Goal: Task Accomplishment & Management: Use online tool/utility

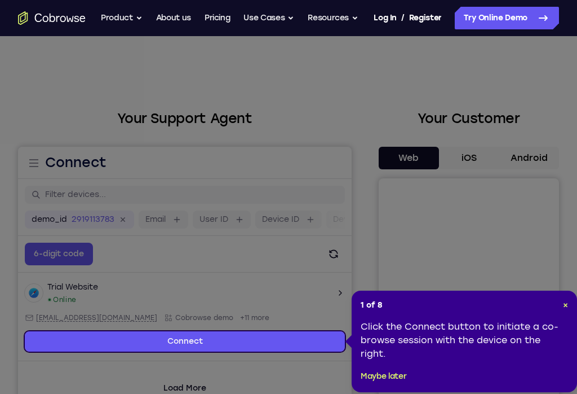
click at [432, 302] on header "1 of 8 ×" at bounding box center [464, 304] width 207 height 11
click at [432, 304] on span "×" at bounding box center [565, 305] width 5 height 10
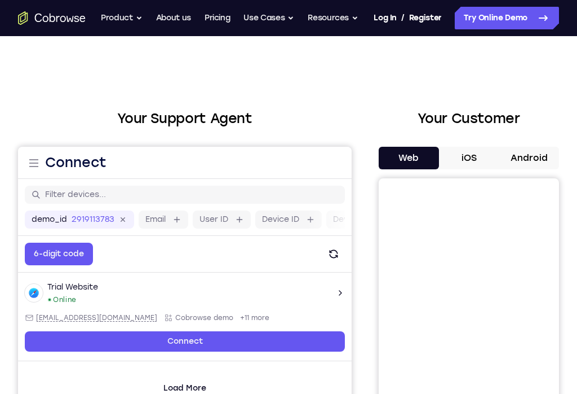
click at [432, 154] on button "Android" at bounding box center [529, 158] width 60 height 23
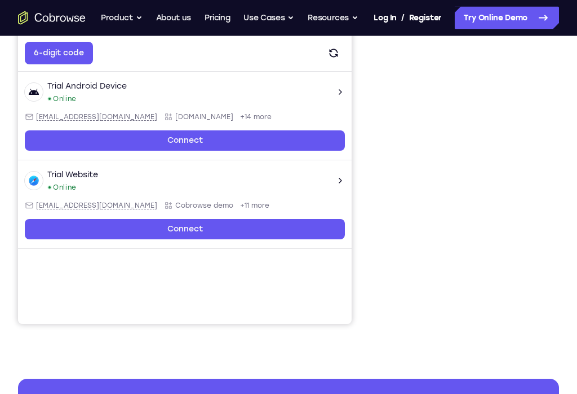
scroll to position [201, 0]
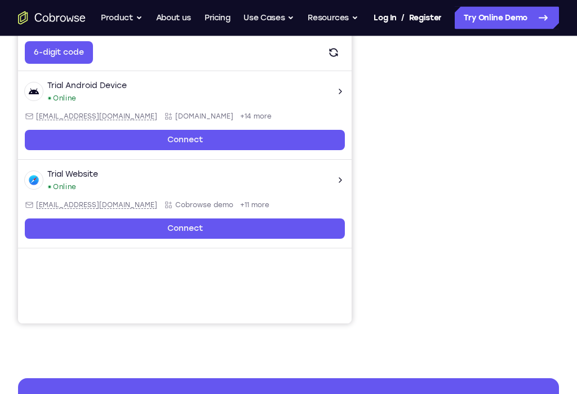
click at [34, 114] on div "[EMAIL_ADDRESS][DOMAIN_NAME]" at bounding box center [91, 116] width 132 height 9
type input "[EMAIL_ADDRESS][DOMAIN_NAME]"
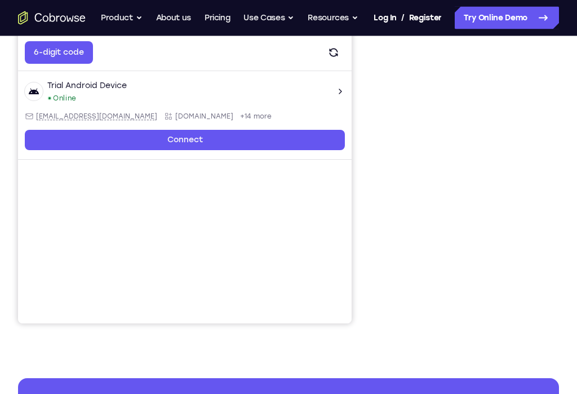
click at [432, 100] on div at bounding box center [469, 150] width 180 height 347
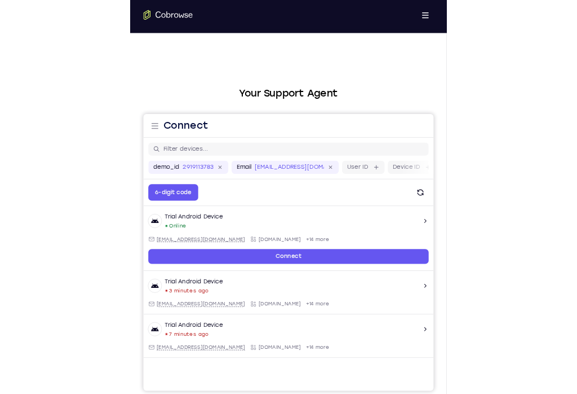
scroll to position [162, 0]
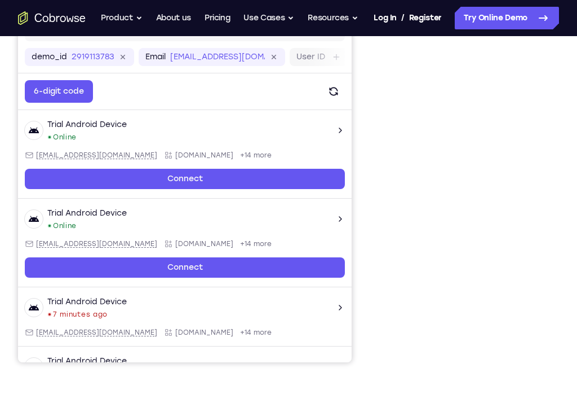
click at [432, 232] on div "Your Support Agent Your Customer Web iOS Android Next Steps We’d be happy to gi…" at bounding box center [288, 253] width 577 height 759
click at [432, 205] on div "Your Support Agent Your Customer Web iOS Android Next Steps We’d be happy to gi…" at bounding box center [288, 253] width 577 height 759
click at [432, 191] on div "Your Support Agent Your Customer Web iOS Android Next Steps We’d be happy to gi…" at bounding box center [288, 253] width 577 height 759
click at [432, 192] on div "Your Support Agent Your Customer Web iOS Android Next Steps We’d be happy to gi…" at bounding box center [288, 253] width 577 height 759
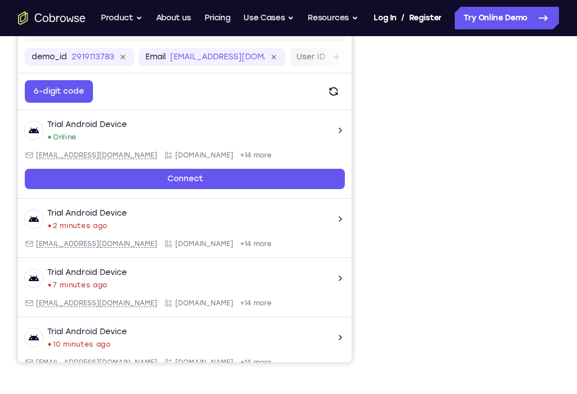
click at [432, 218] on div at bounding box center [469, 189] width 180 height 347
click at [432, 207] on div at bounding box center [469, 189] width 180 height 347
click at [432, 181] on div "Your Support Agent Your Customer Web iOS Android Next Steps We’d be happy to gi…" at bounding box center [288, 253] width 577 height 759
click at [432, 203] on div at bounding box center [469, 189] width 180 height 347
click at [432, 211] on div at bounding box center [469, 189] width 180 height 347
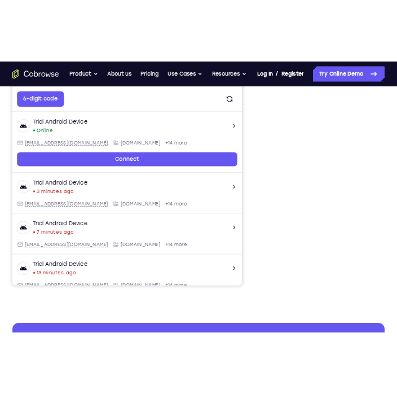
scroll to position [185, 0]
